Goal: Task Accomplishment & Management: Manage account settings

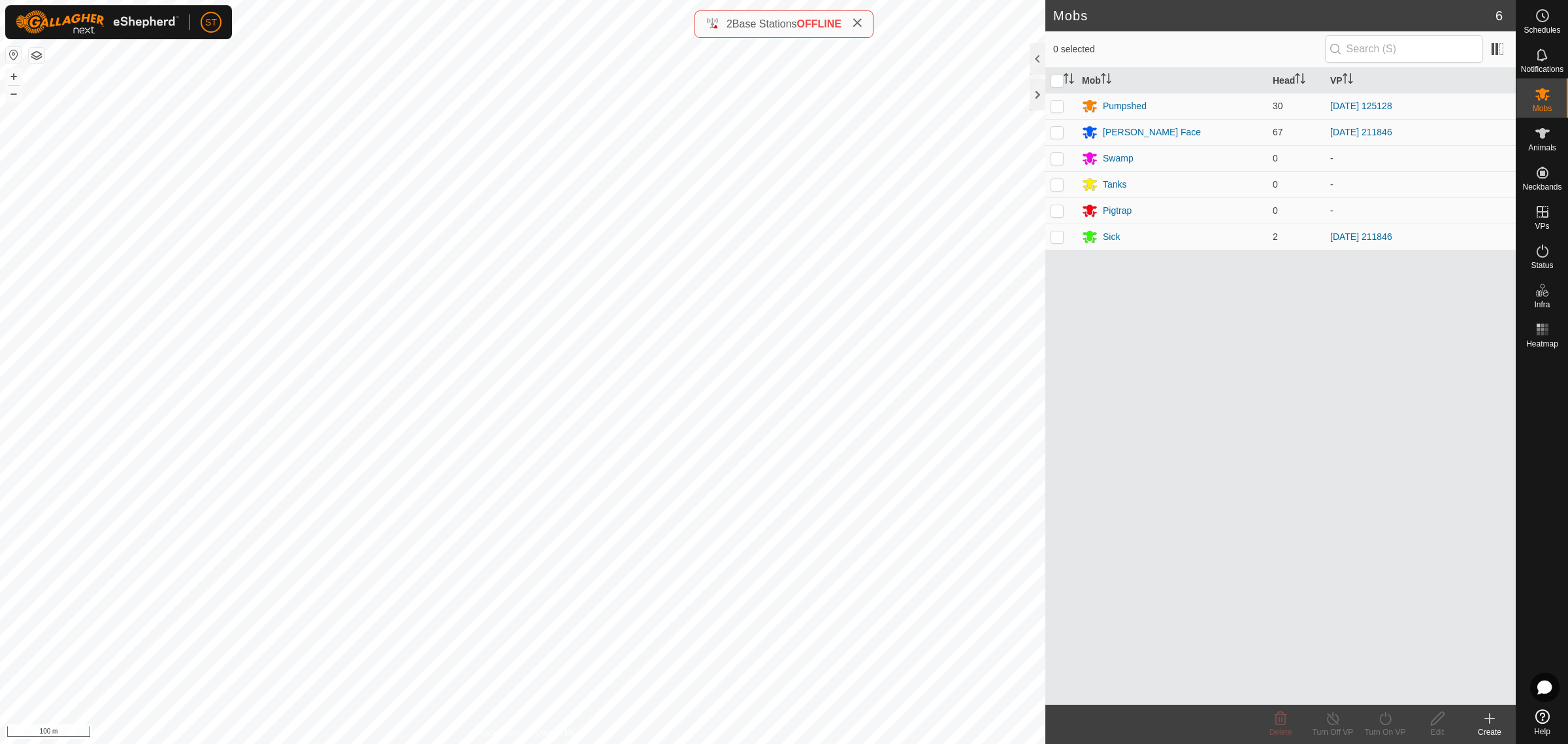
click at [1118, 41] on div "Mobs 6 0 selected Mob Head VP Pumpshed 30 2025-08-12 125128 Ashway Face 67 2025…" at bounding box center [757, 372] width 1516 height 744
click at [862, 23] on icon at bounding box center [857, 23] width 10 height 10
click at [1451, 161] on link "Unfitted Neckbands" at bounding box center [1450, 169] width 129 height 26
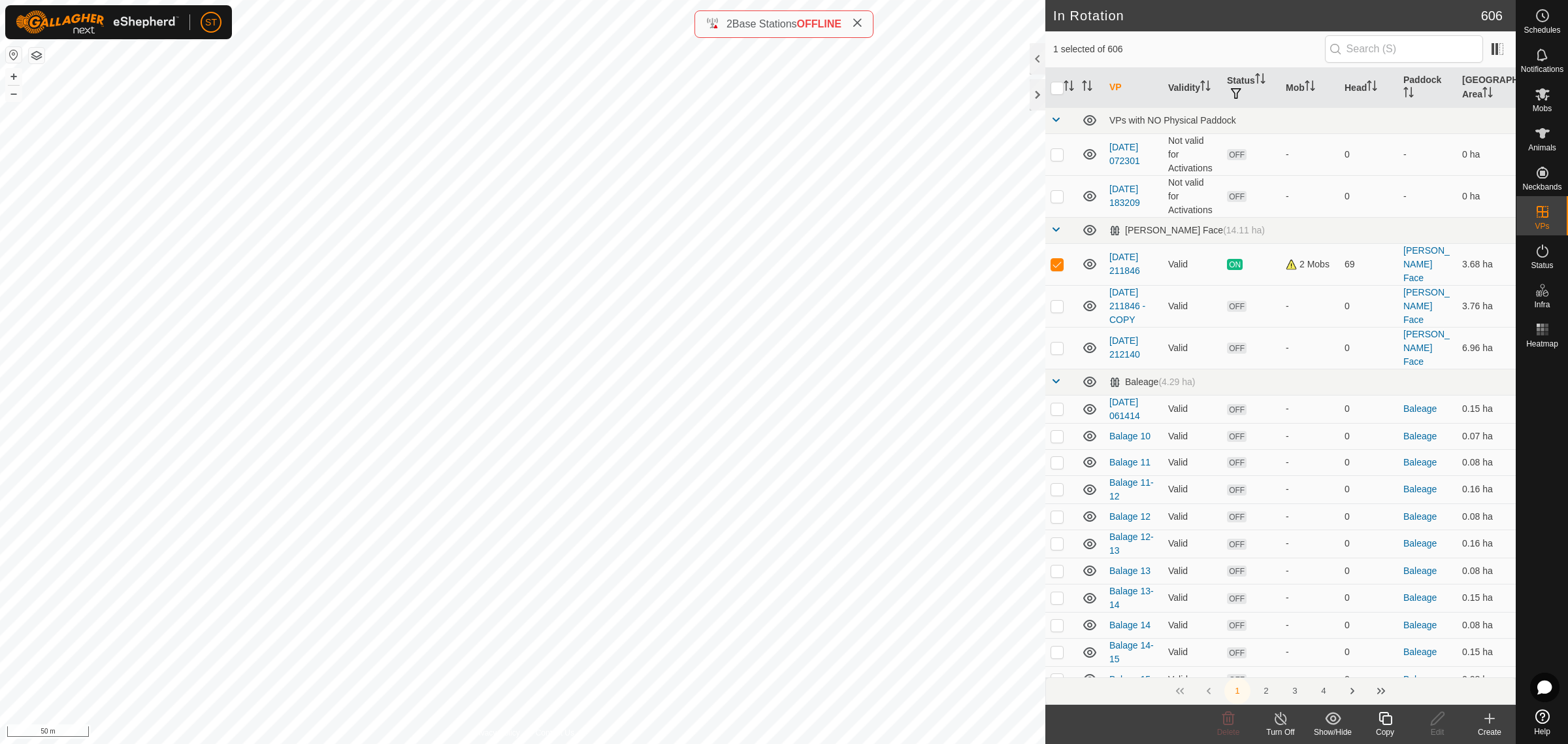
click at [1389, 723] on icon at bounding box center [1386, 718] width 17 height 16
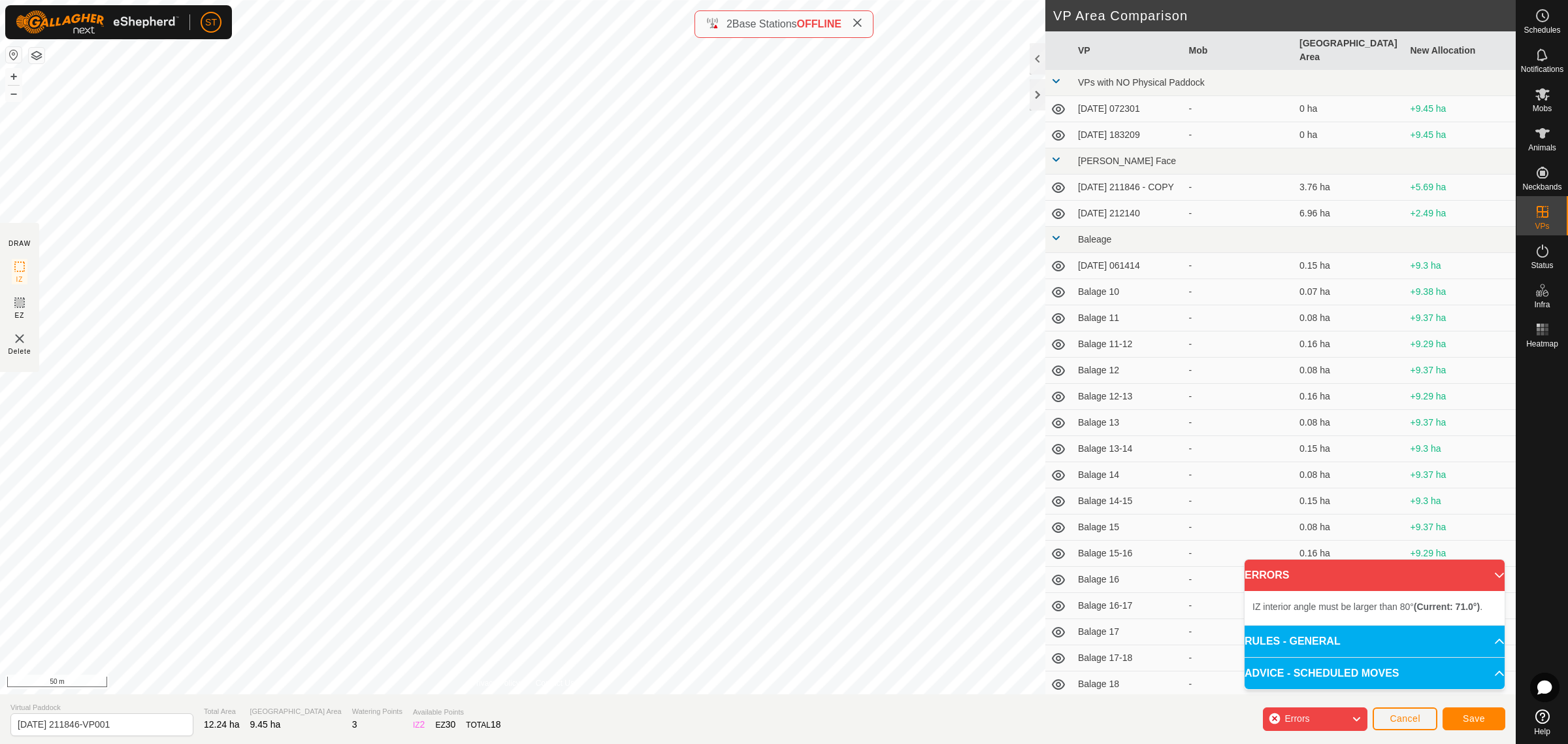
click at [517, 431] on div "IZ interior angle must be larger than 80° (Current: 71.0°) . + – ⇧ i 50 m" at bounding box center [523, 347] width 1045 height 694
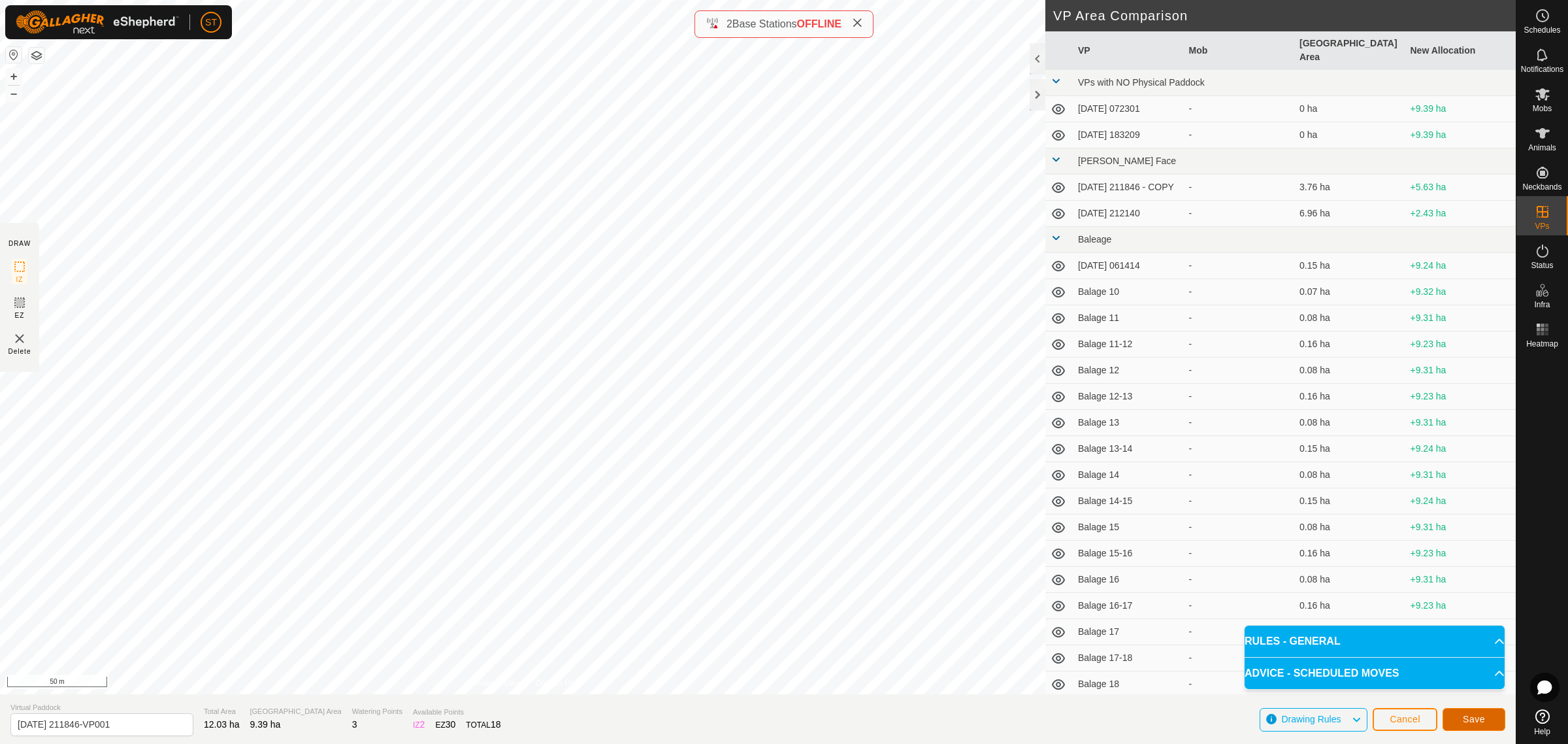
click at [1471, 730] on button "Save" at bounding box center [1474, 719] width 63 height 23
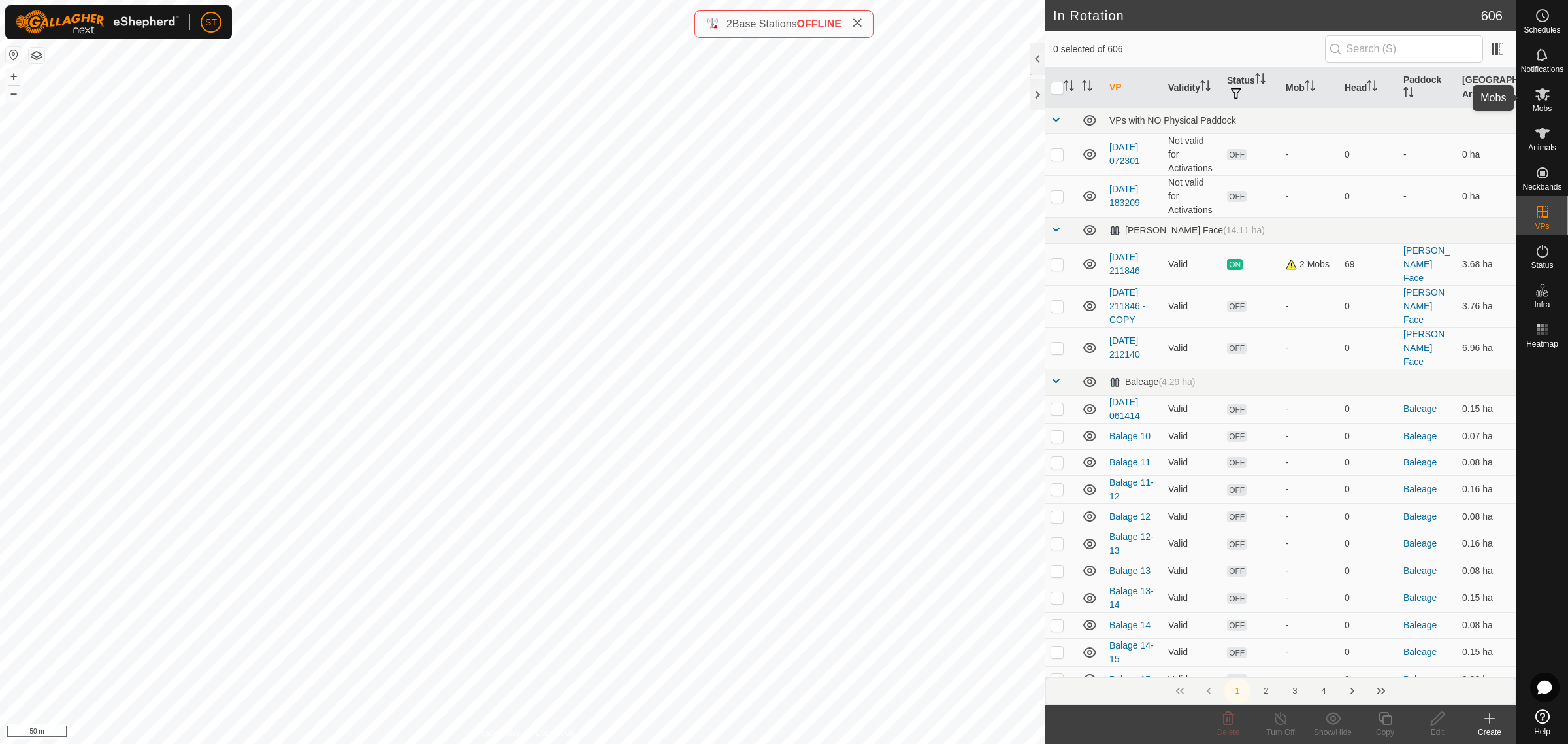
click at [1546, 98] on icon at bounding box center [1543, 94] width 14 height 12
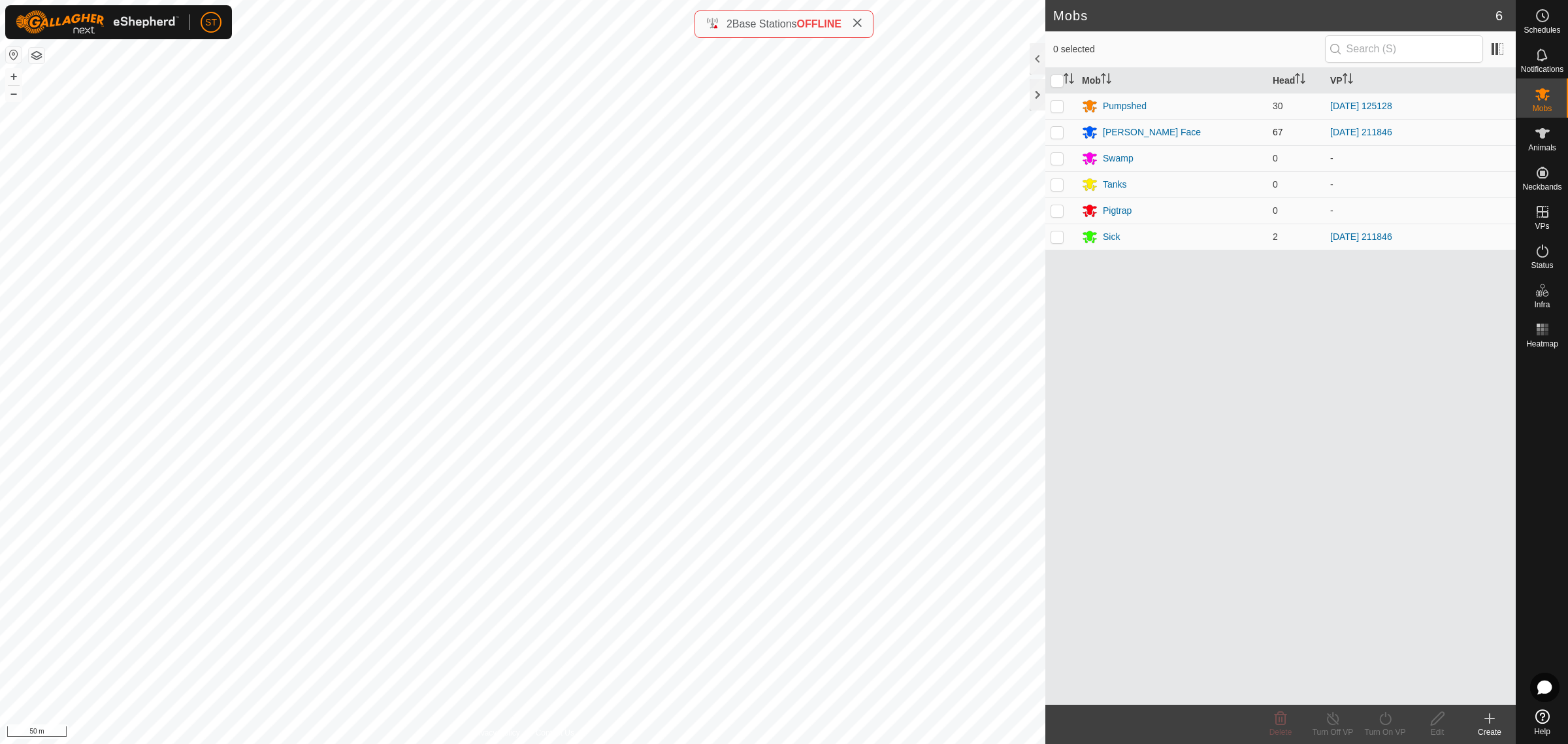
click at [1056, 134] on p-checkbox at bounding box center [1057, 132] width 13 height 10
checkbox input "true"
click at [1122, 128] on div "[PERSON_NAME] Face" at bounding box center [1152, 132] width 98 height 14
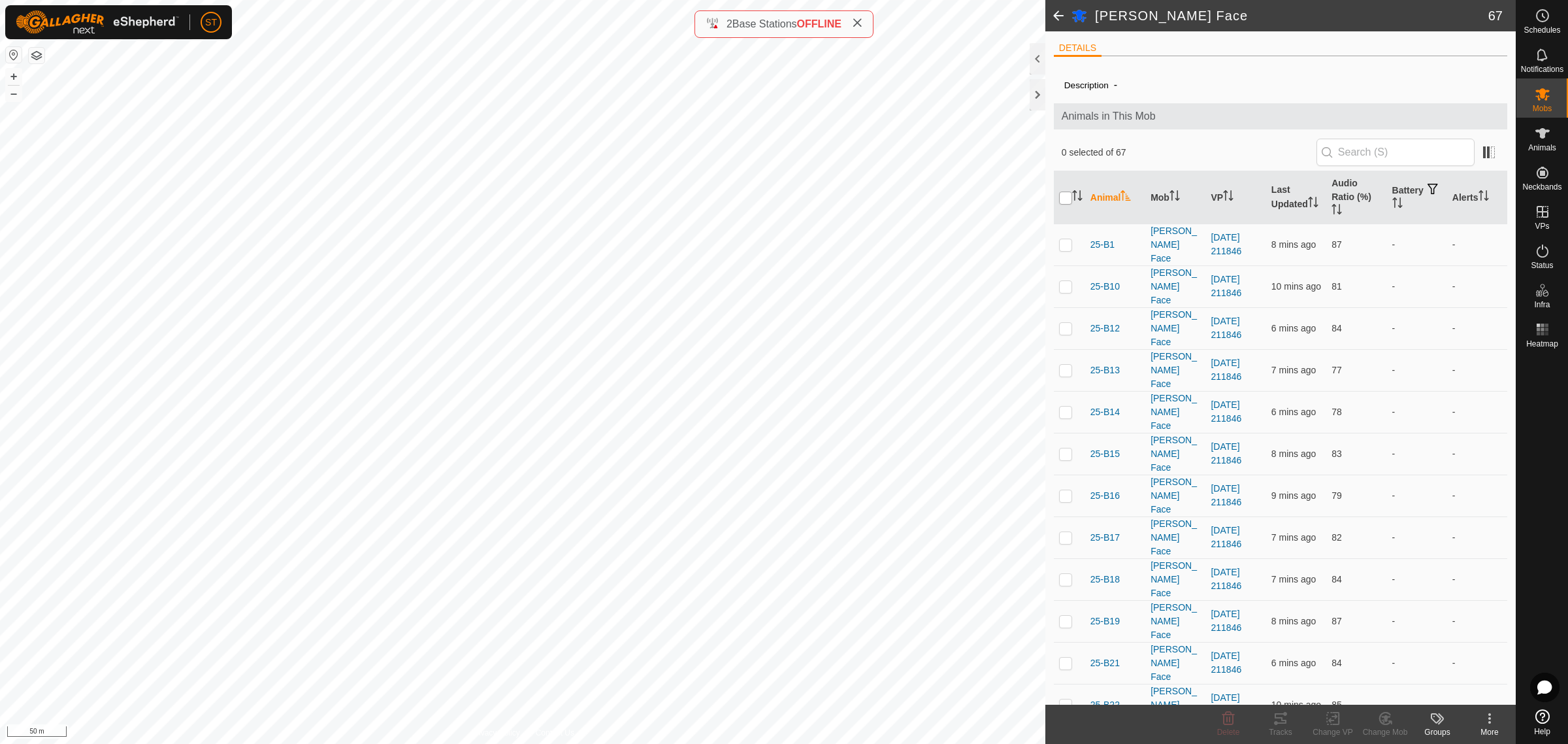
click at [1068, 200] on input "checkbox" at bounding box center [1065, 198] width 13 height 13
checkbox input "true"
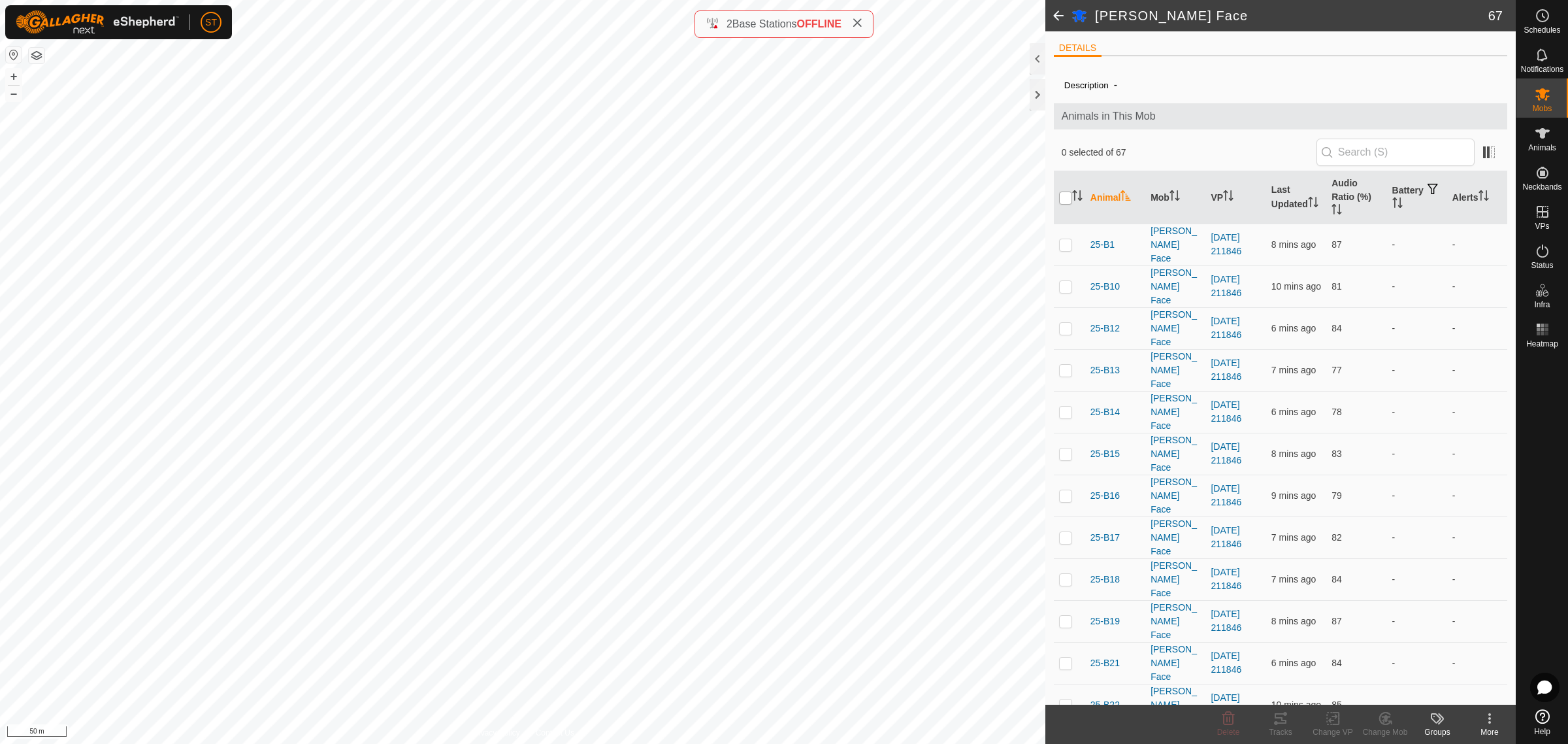
checkbox input "true"
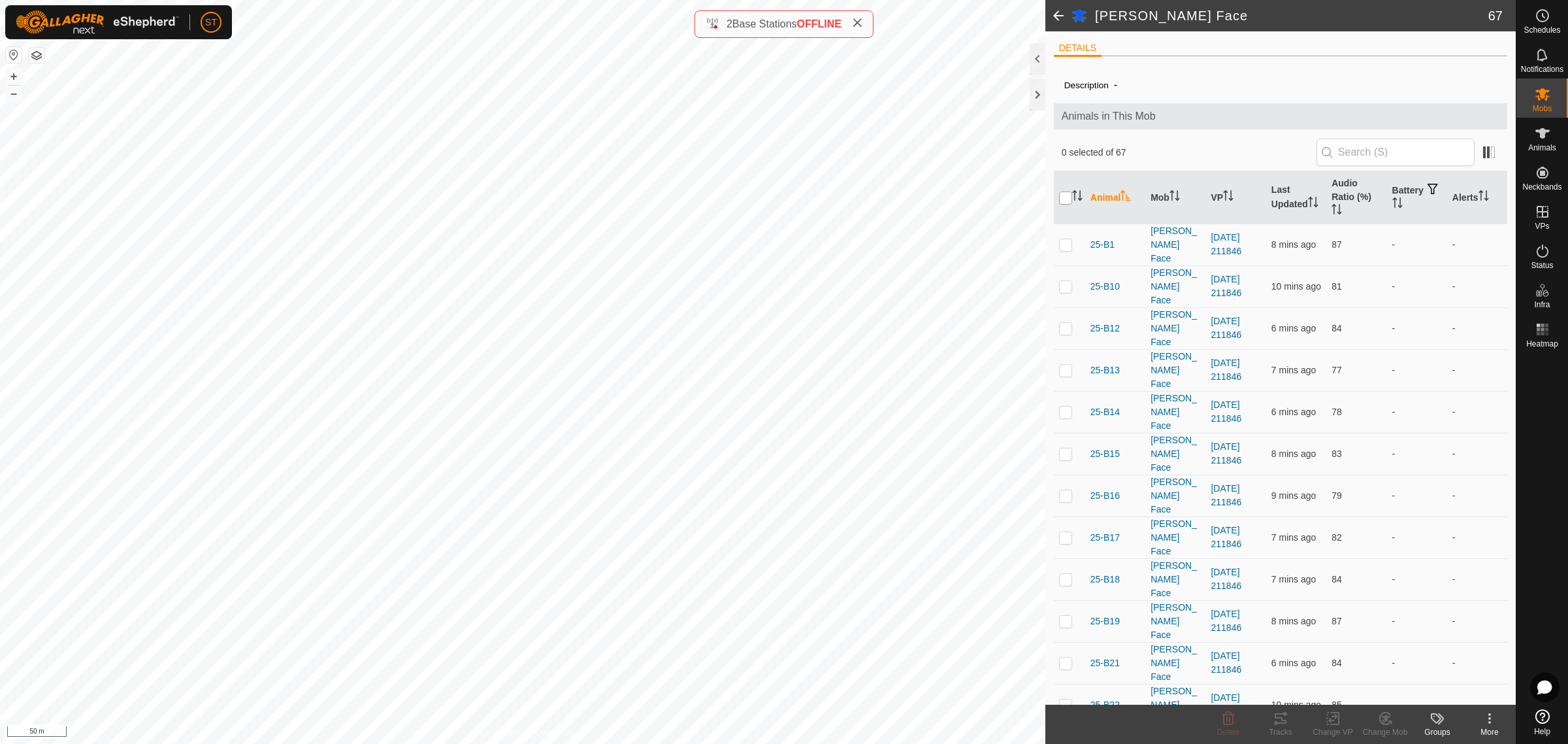
checkbox input "true"
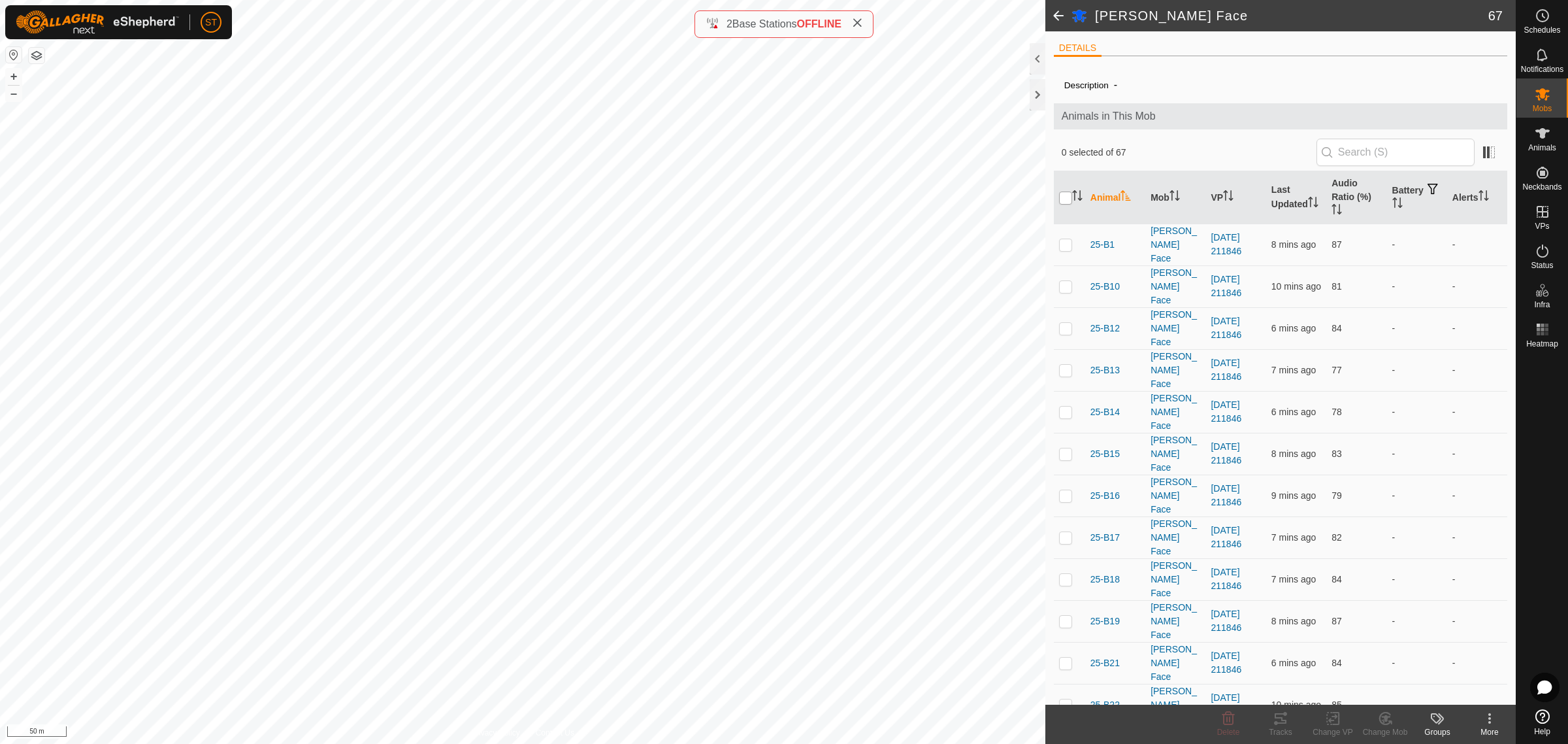
checkbox input "true"
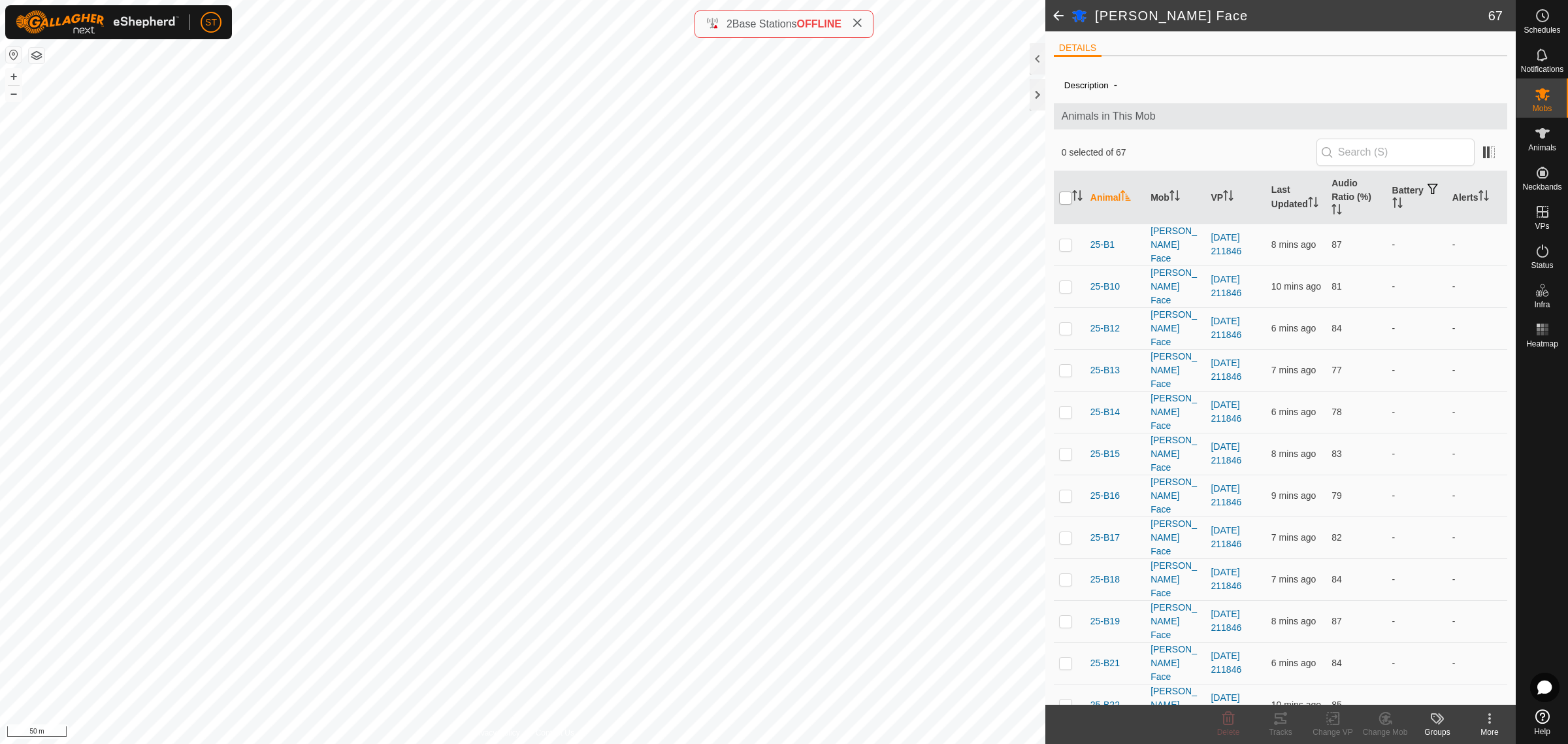
checkbox input "true"
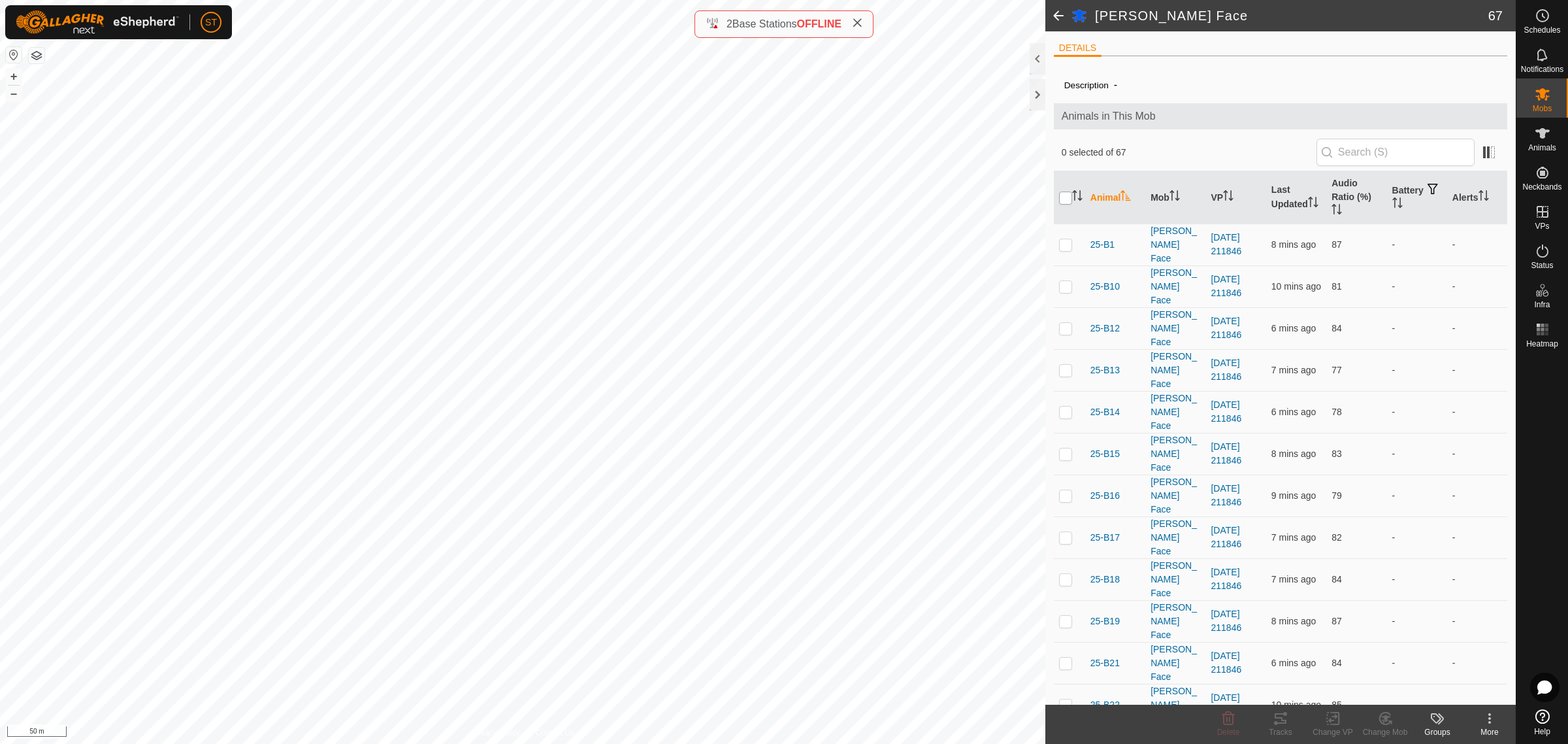
checkbox input "true"
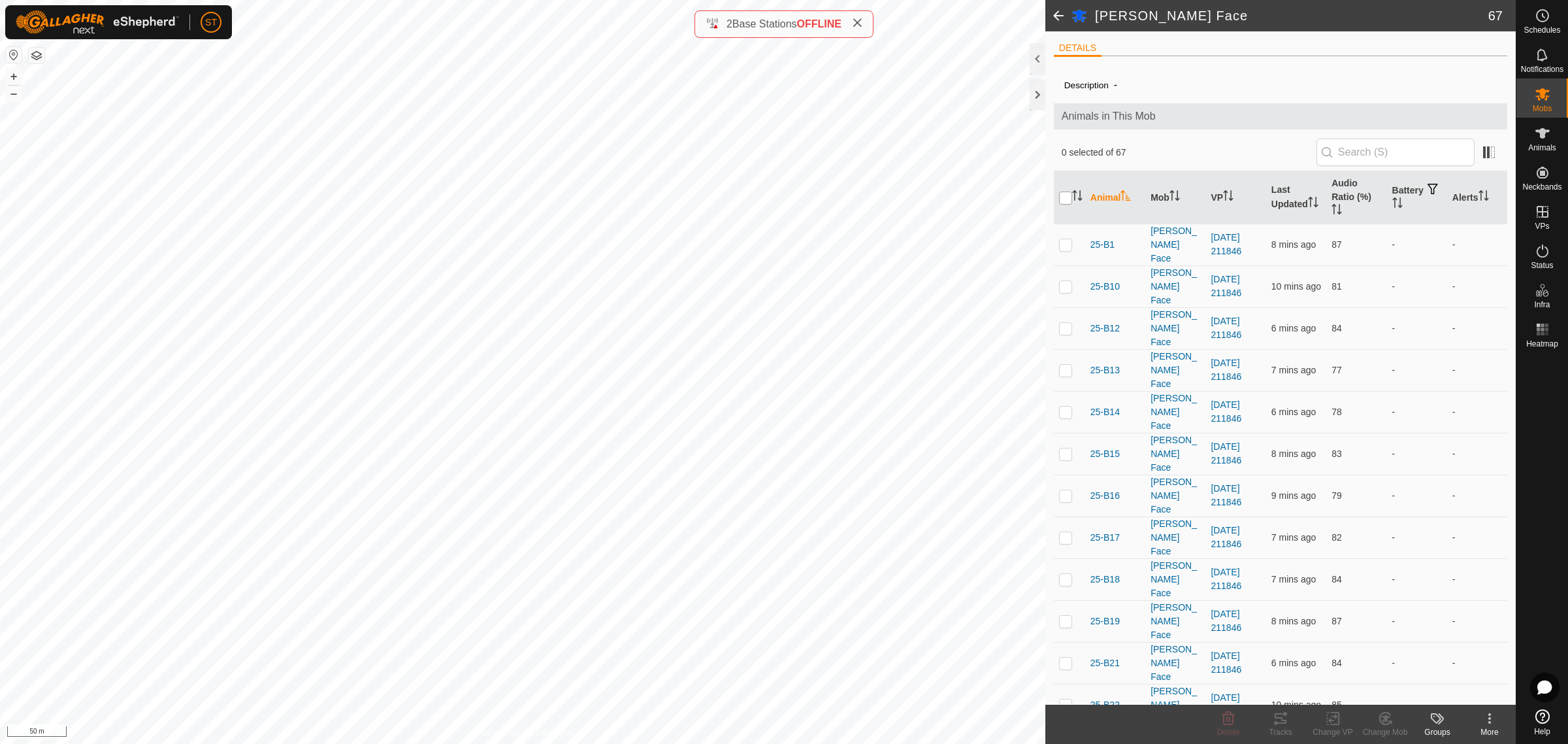
checkbox input "true"
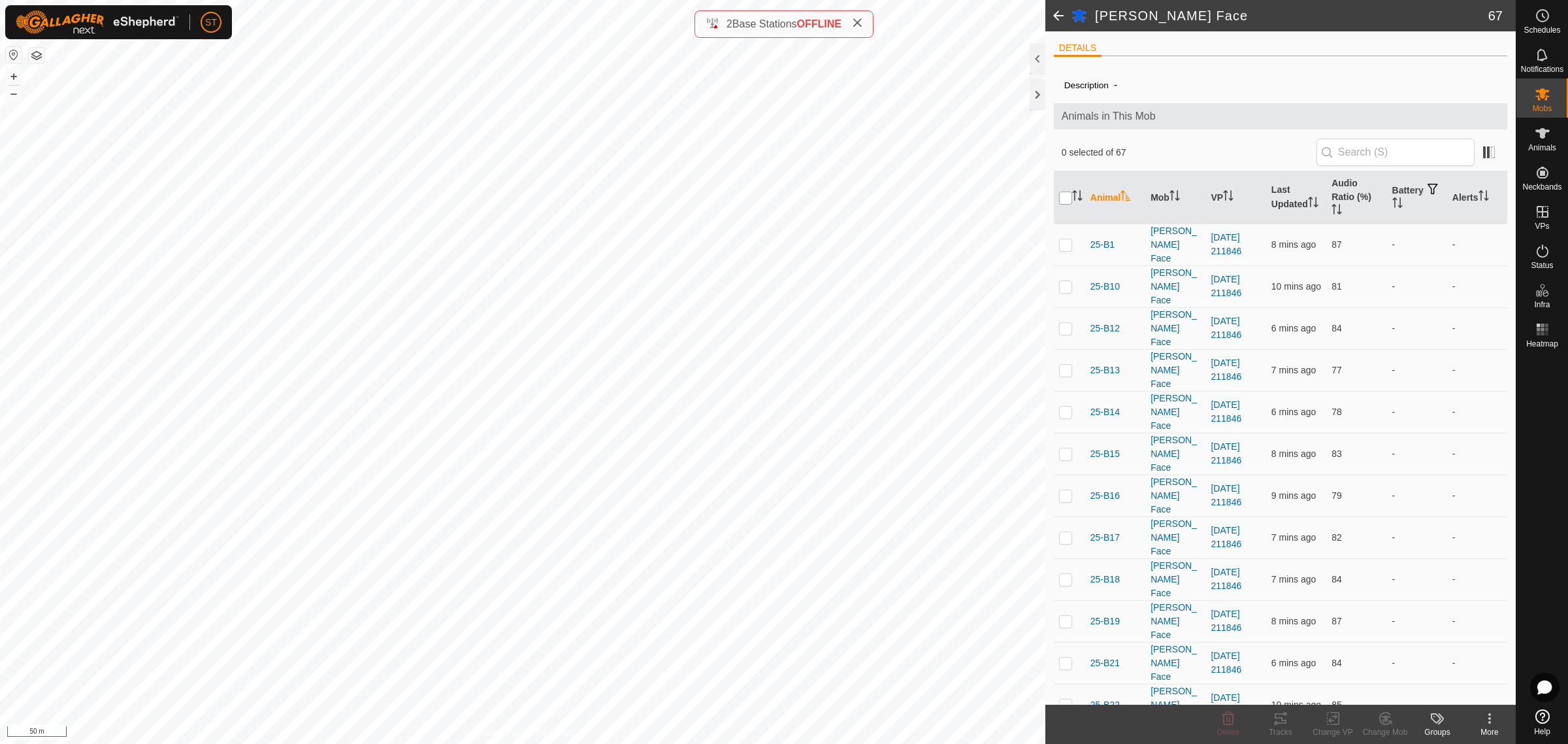
checkbox input "true"
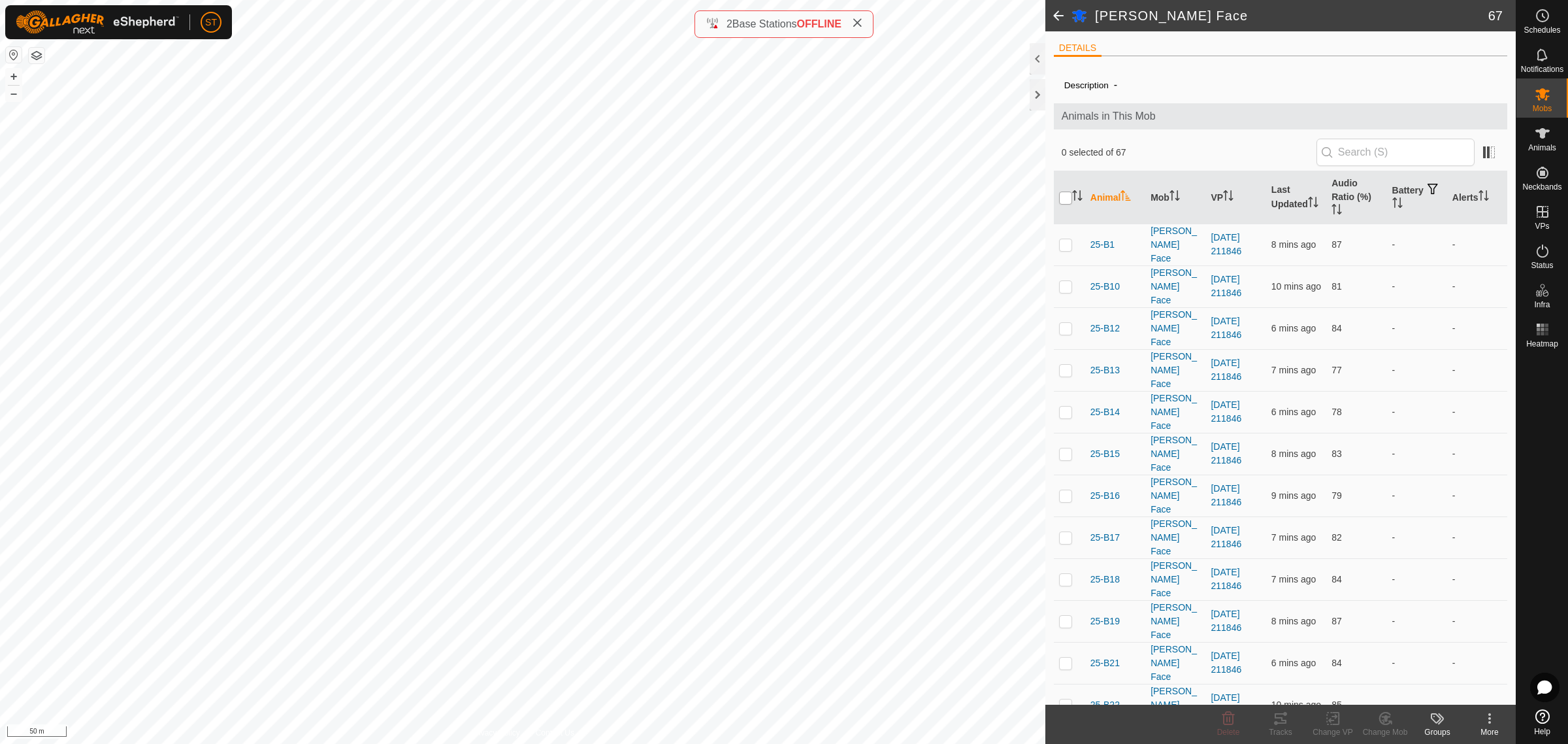
checkbox input "true"
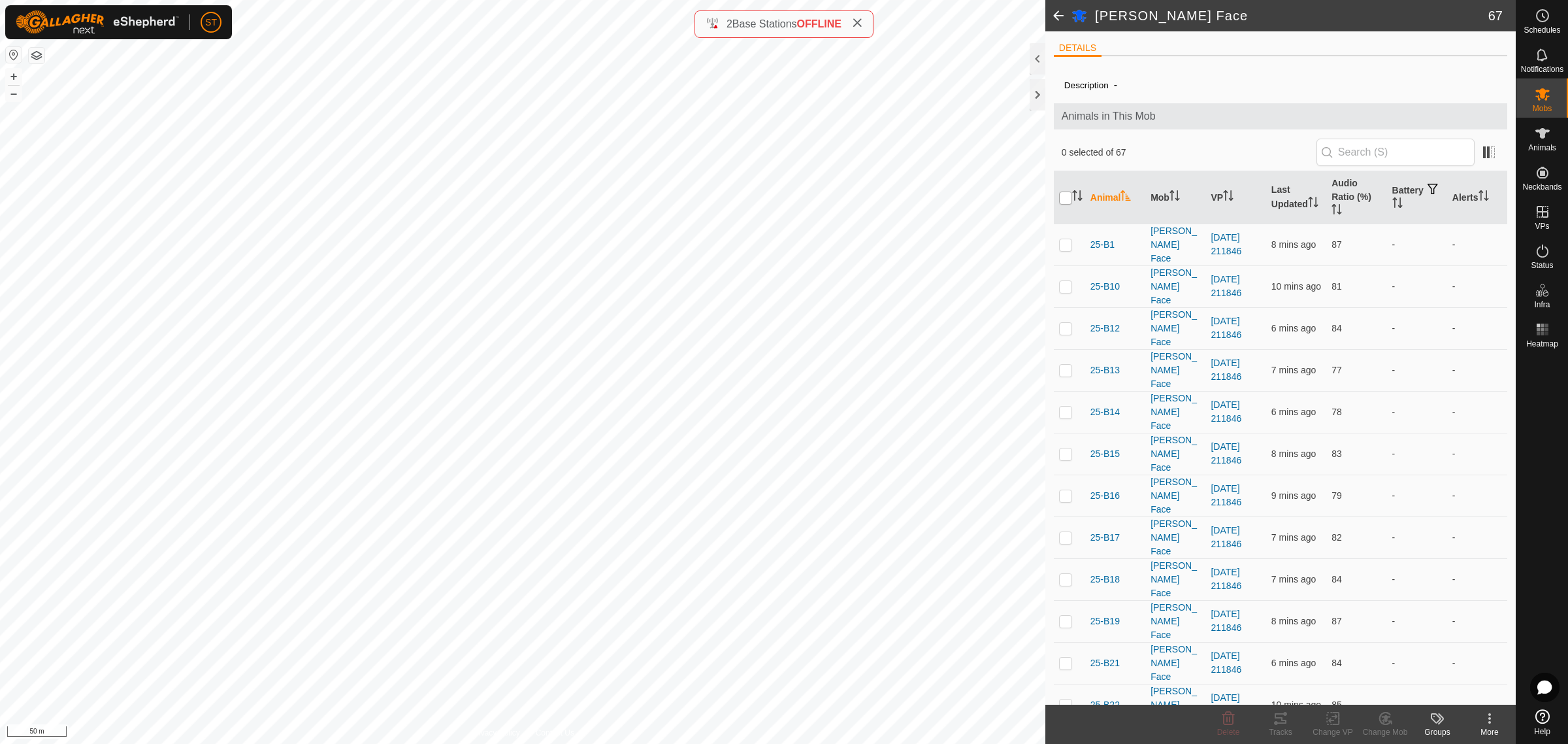
checkbox input "true"
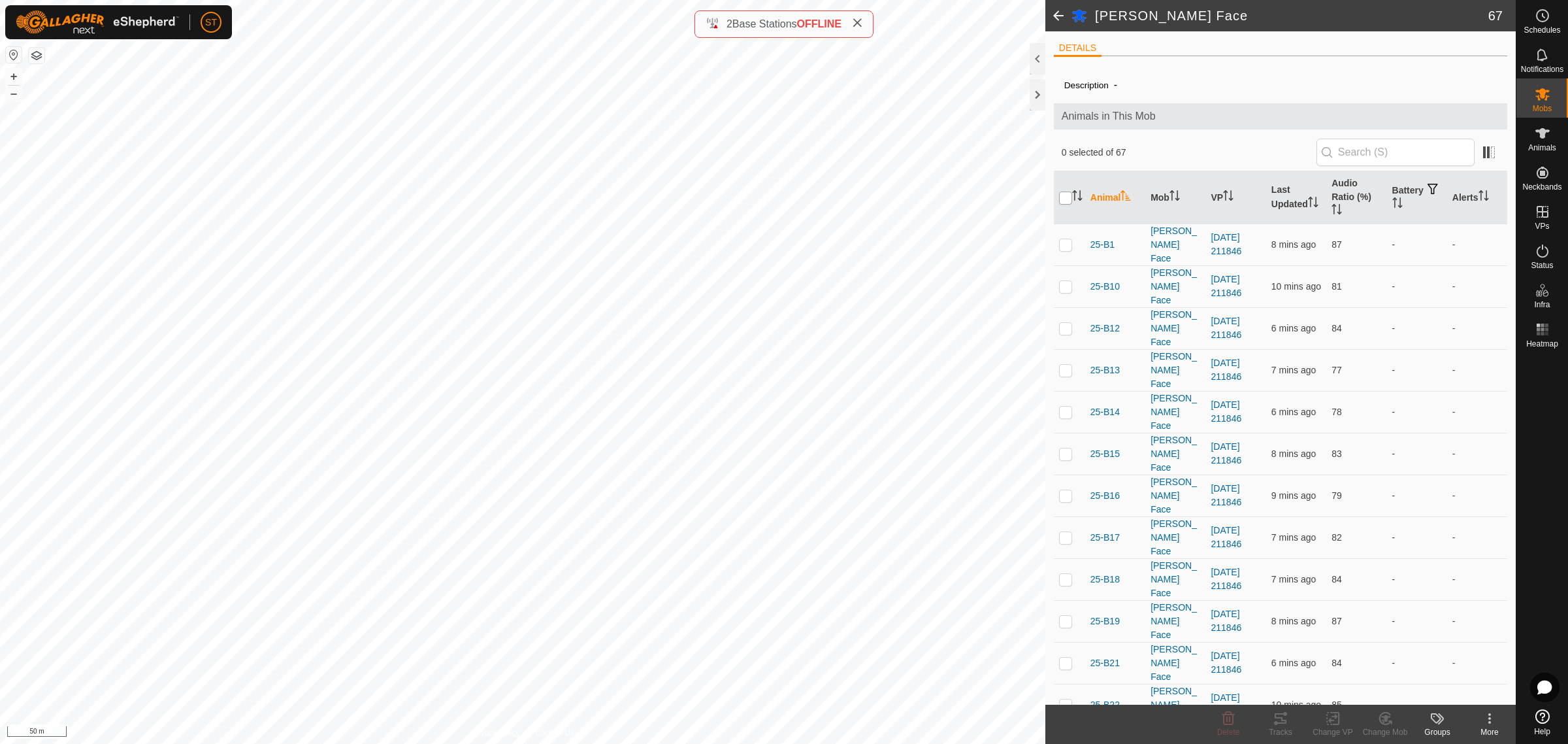
checkbox input "true"
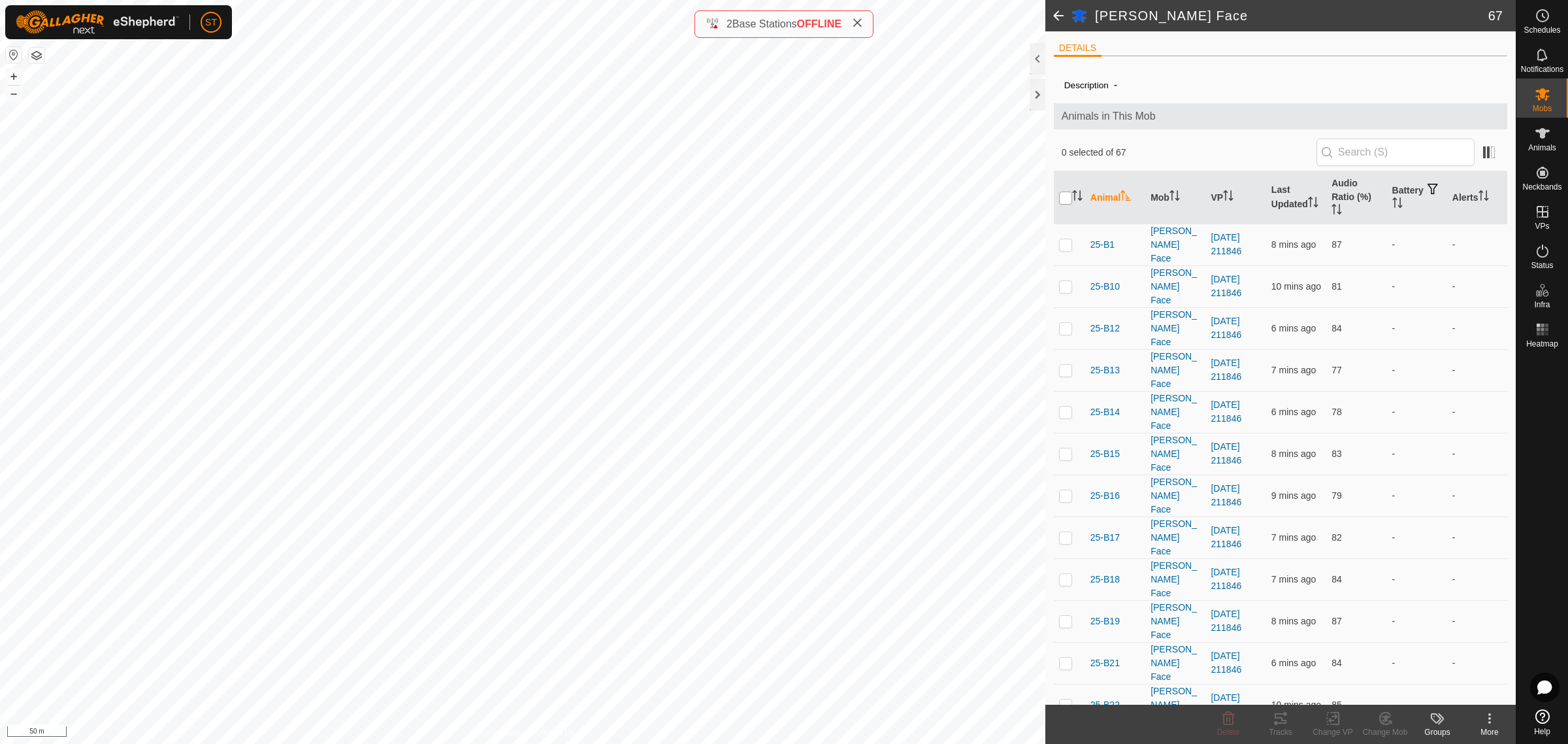
checkbox input "true"
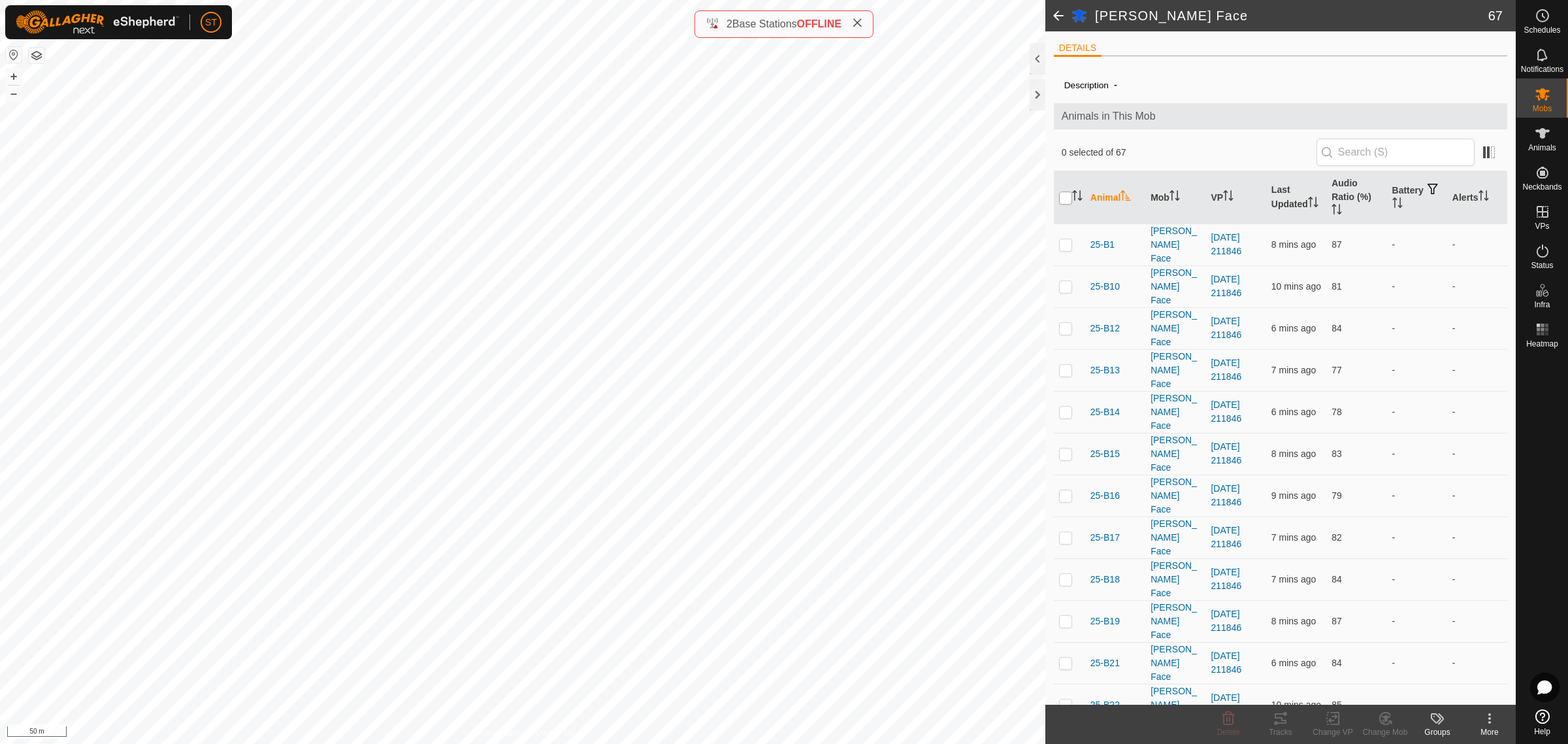
checkbox input "true"
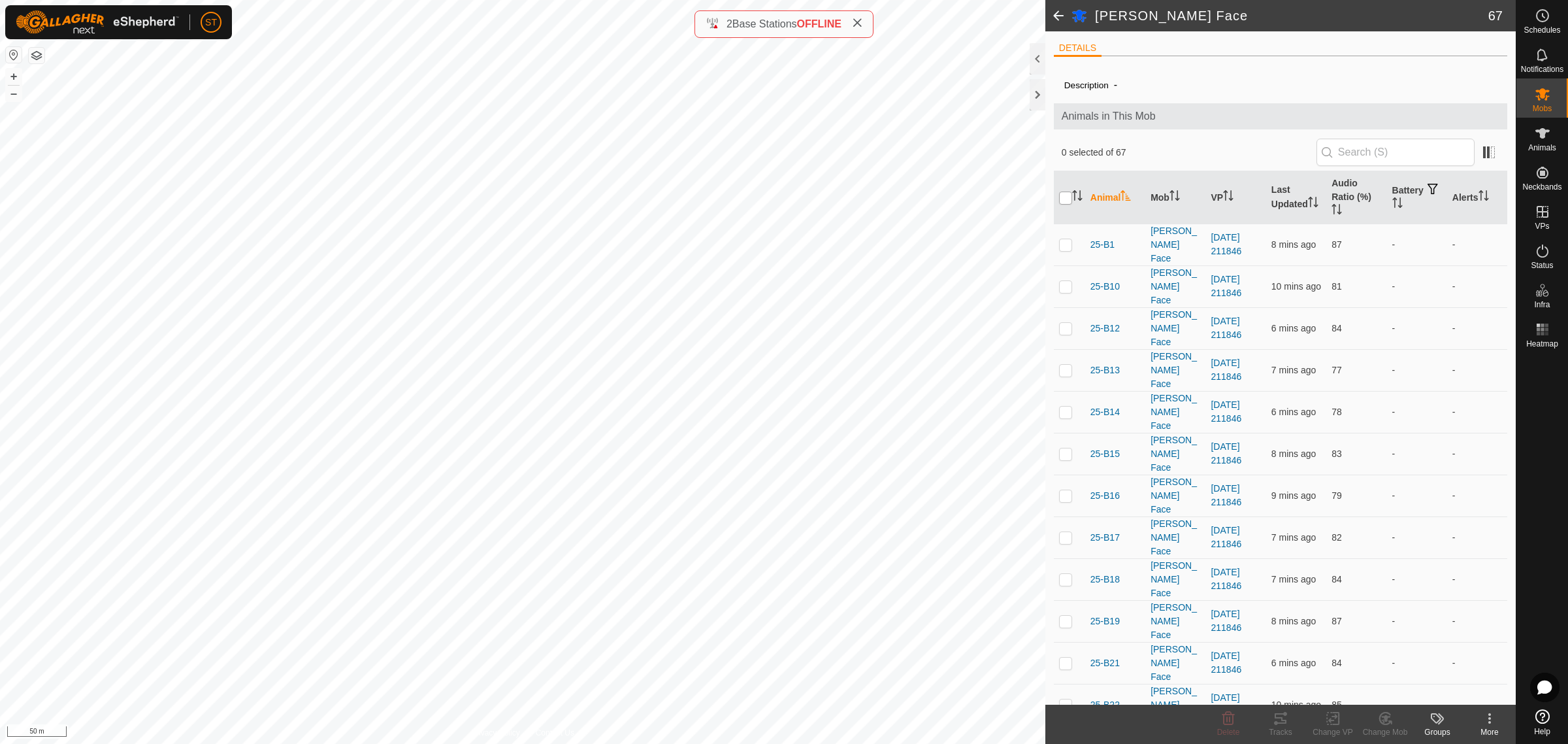
checkbox input "true"
click at [1330, 721] on icon at bounding box center [1332, 719] width 9 height 8
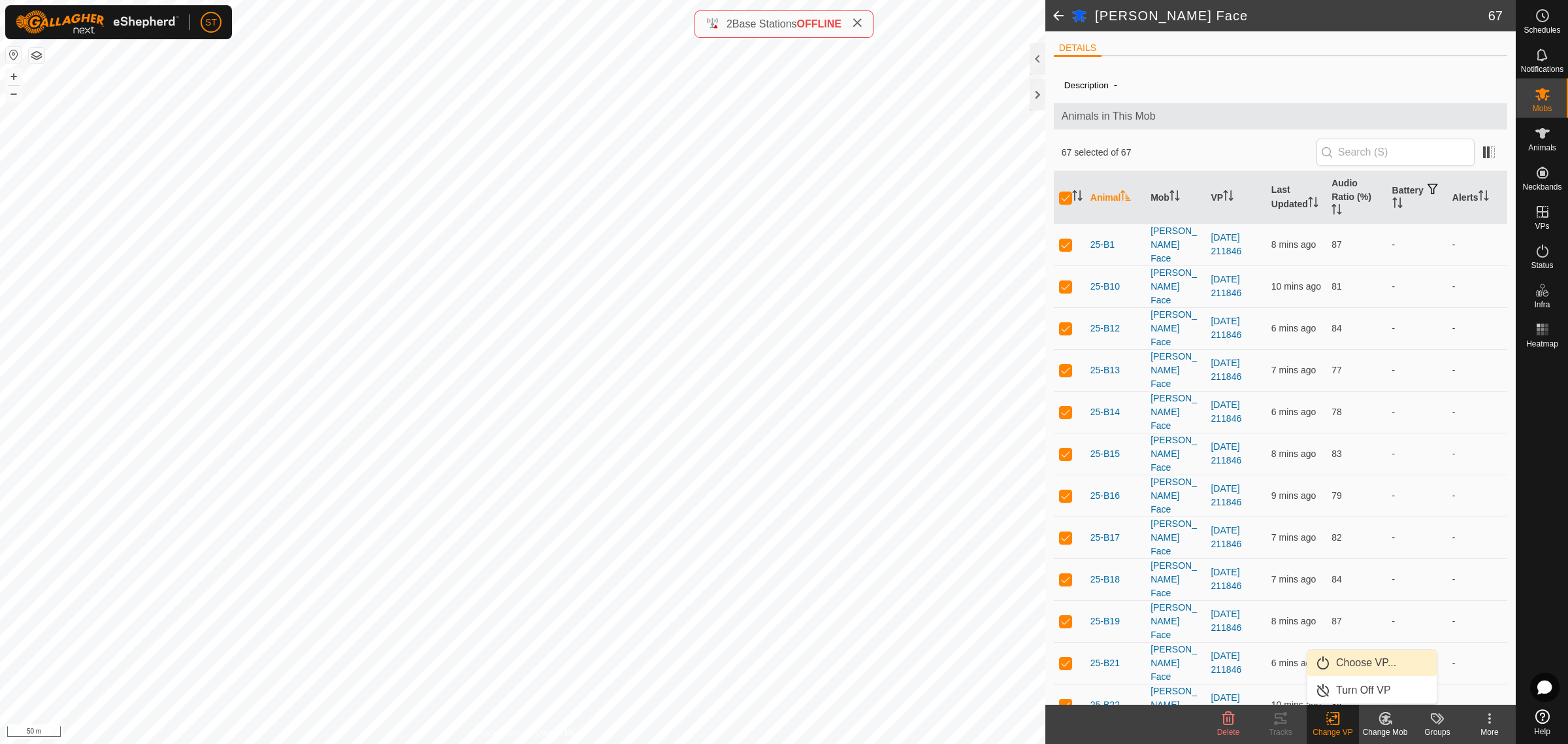
click at [1353, 662] on link "Choose VP..." at bounding box center [1372, 663] width 129 height 26
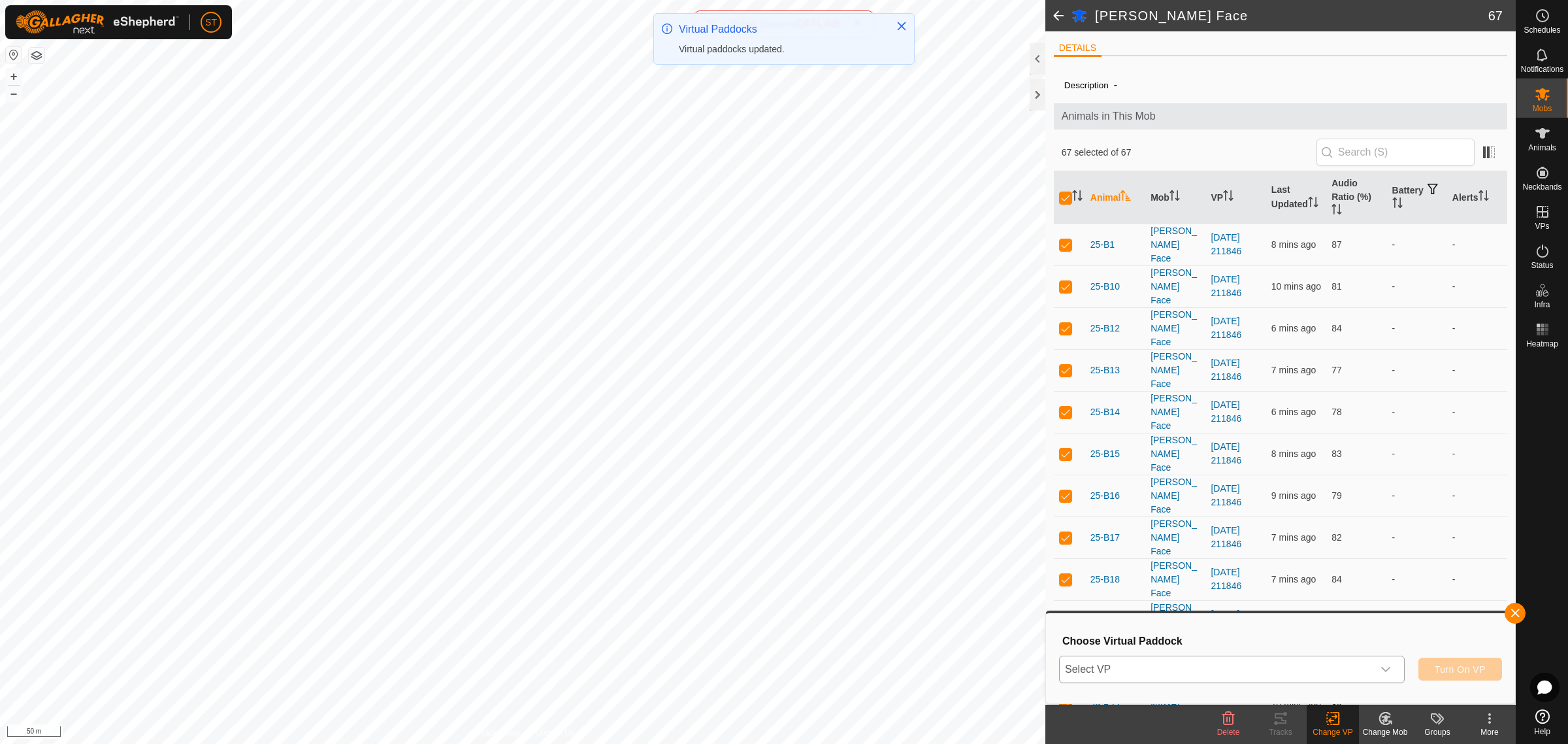
click at [1388, 668] on icon "dropdown trigger" at bounding box center [1386, 670] width 9 height 6
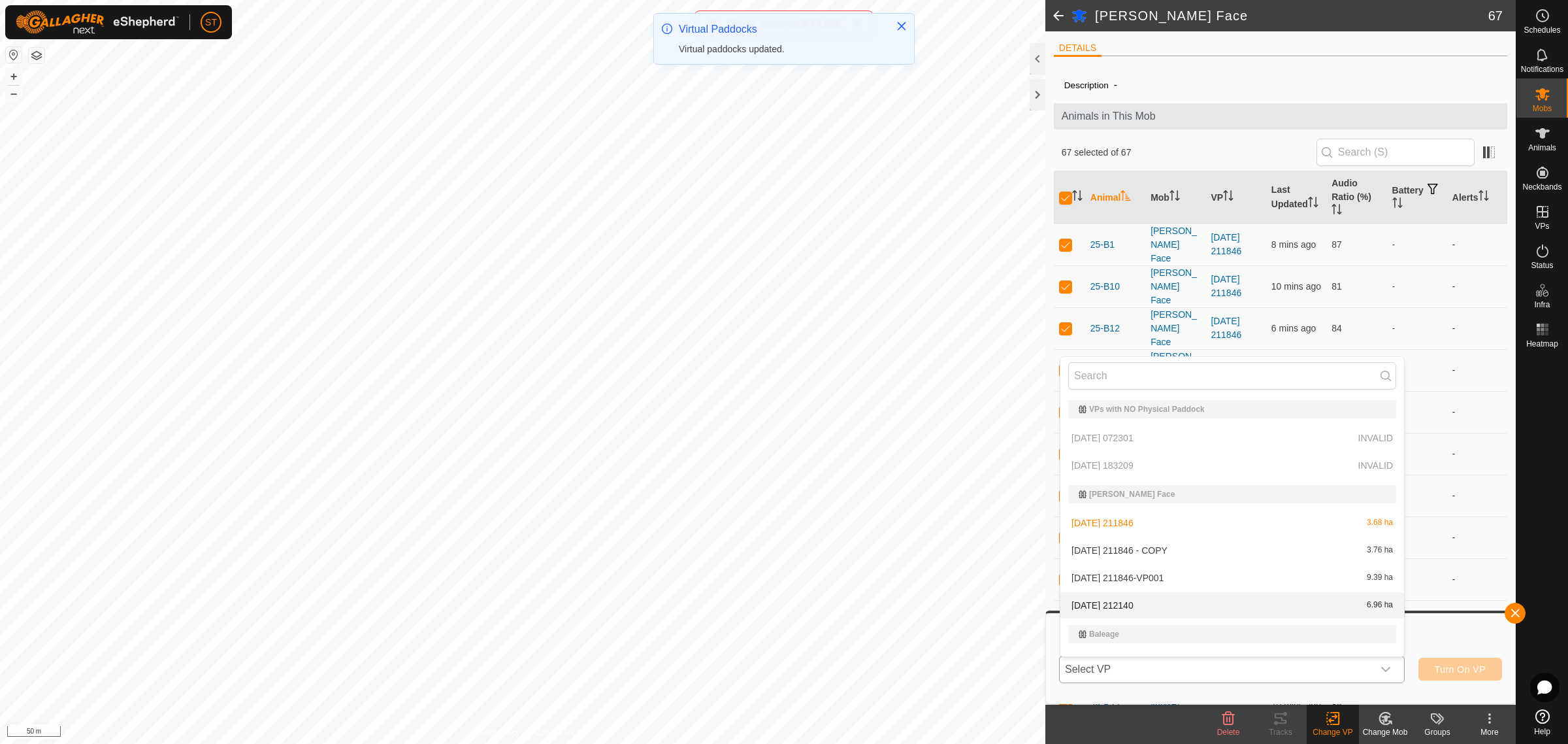
scroll to position [19, 0]
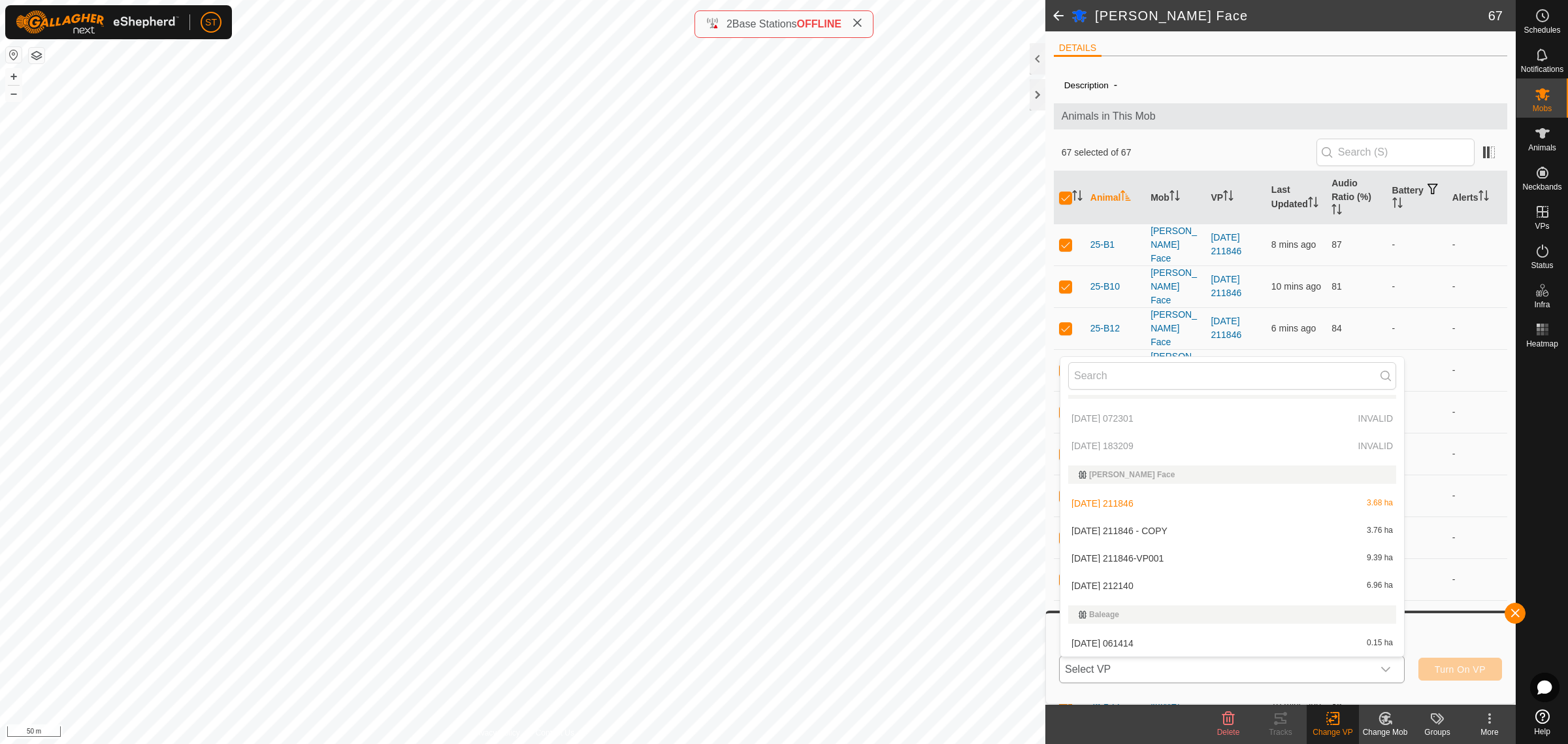
click at [1160, 556] on li "[DATE] 211846-VP001 9.39 ha" at bounding box center [1232, 558] width 344 height 26
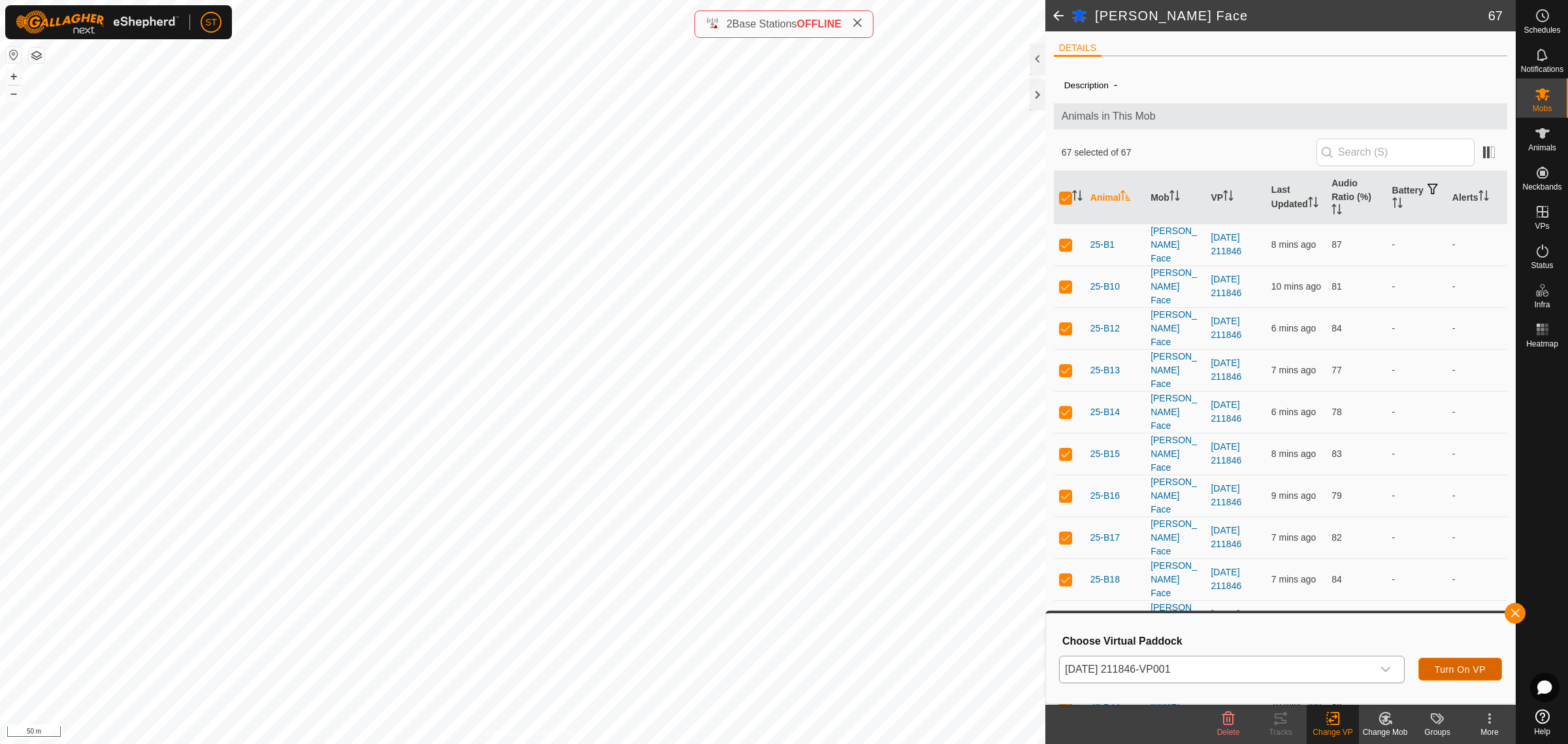
click at [1465, 674] on button "Turn On VP" at bounding box center [1460, 669] width 83 height 23
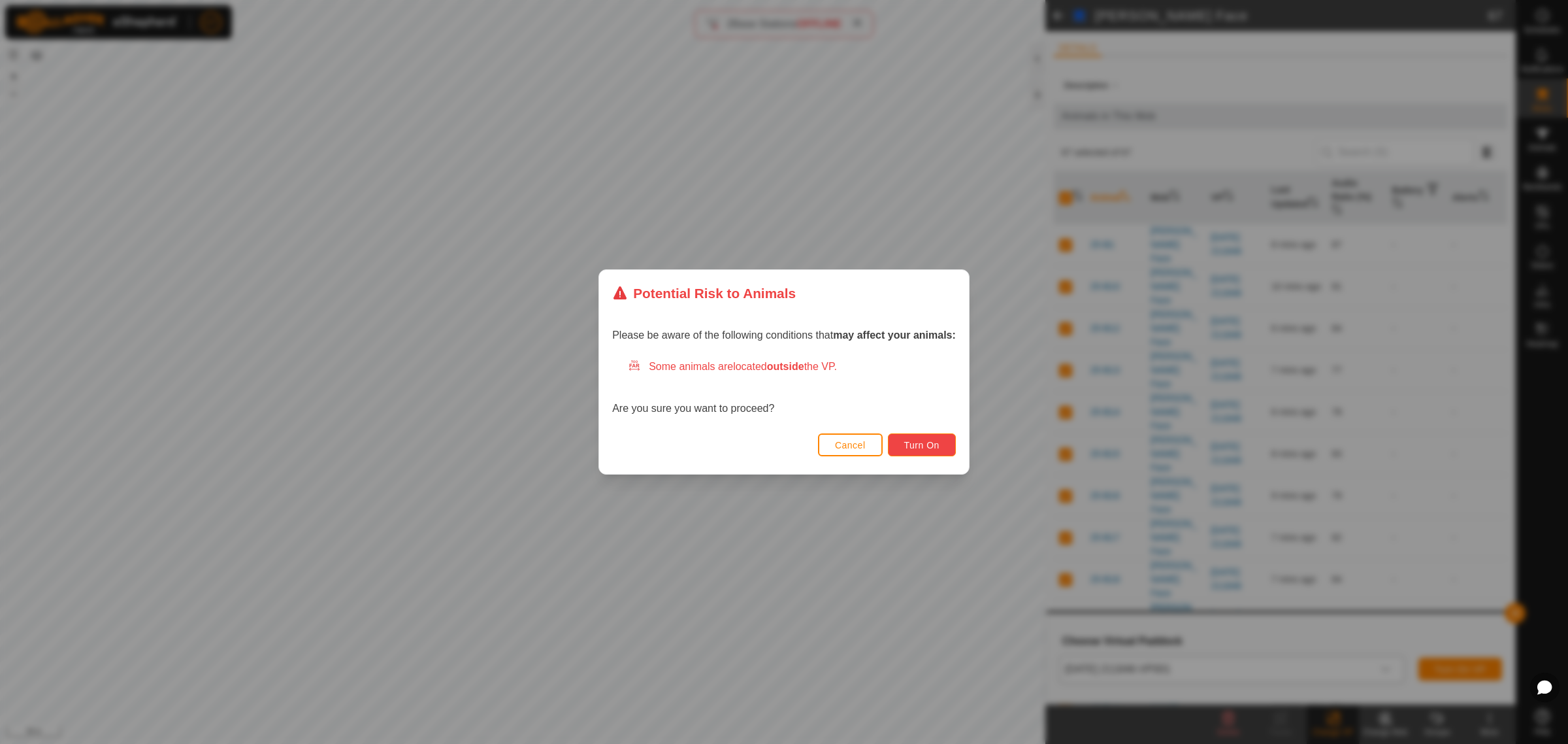
click at [910, 446] on span "Turn On" at bounding box center [921, 445] width 35 height 10
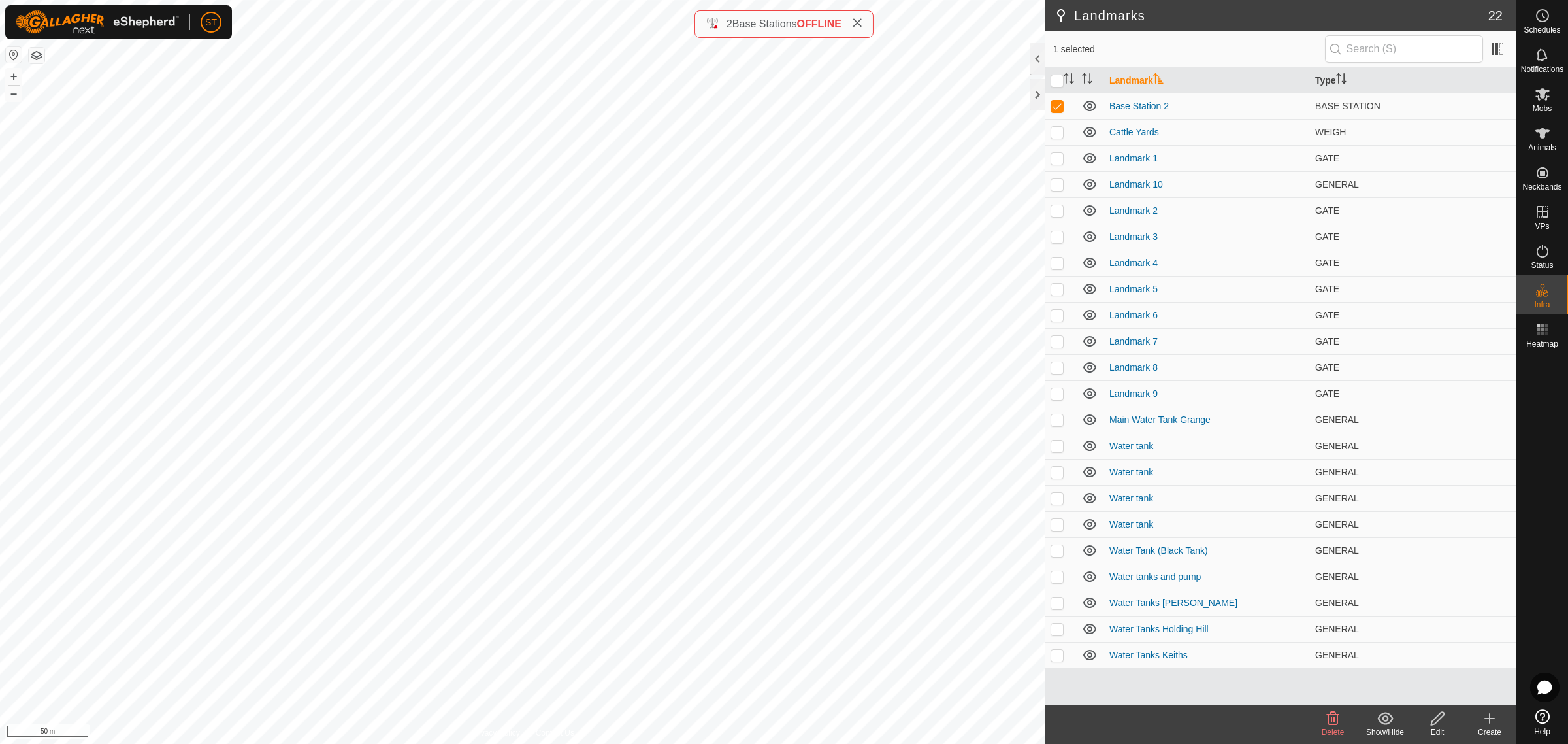
click at [1333, 723] on icon at bounding box center [1332, 718] width 16 height 16
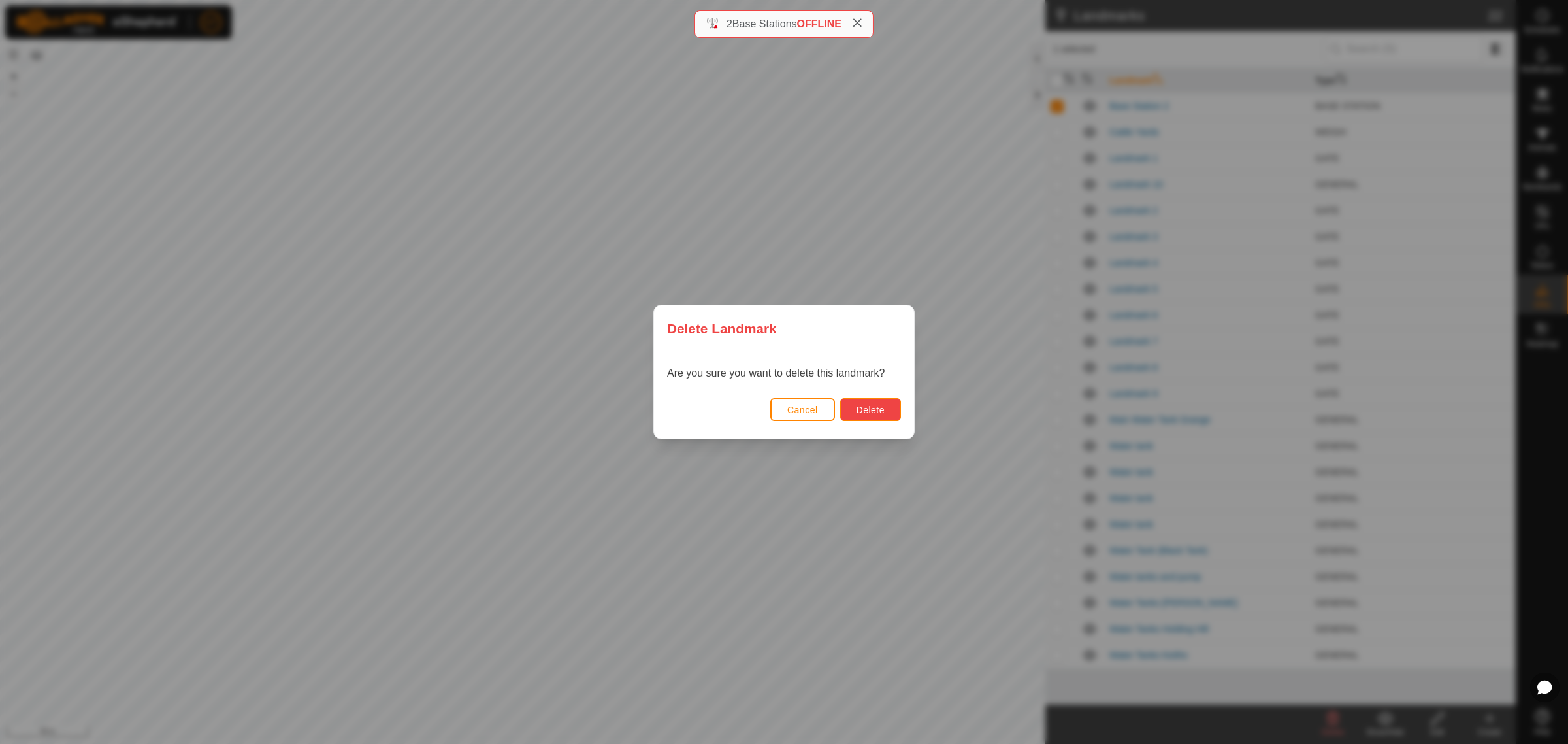
click at [869, 409] on span "Delete" at bounding box center [870, 409] width 28 height 10
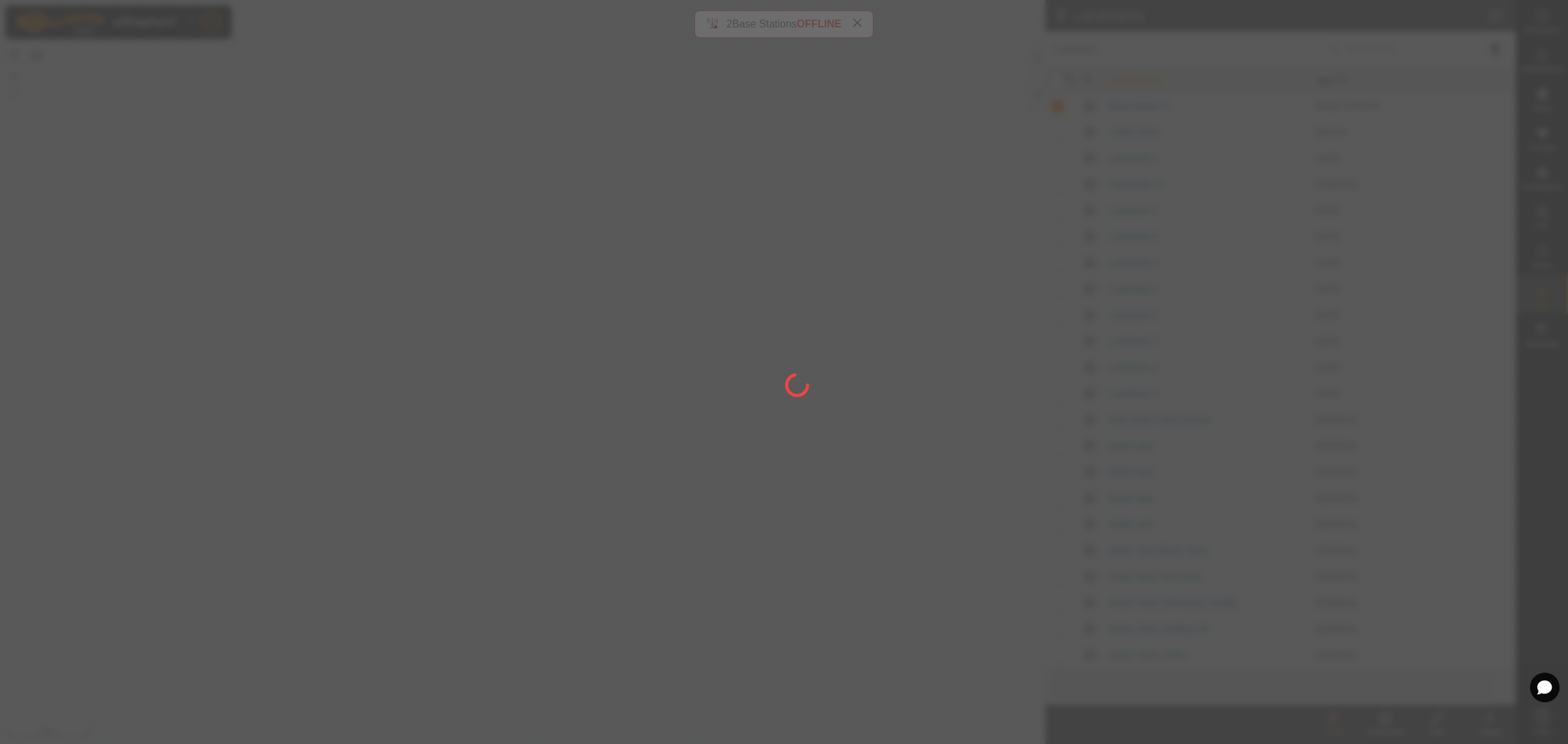
checkbox input "false"
